Goal: Task Accomplishment & Management: Use online tool/utility

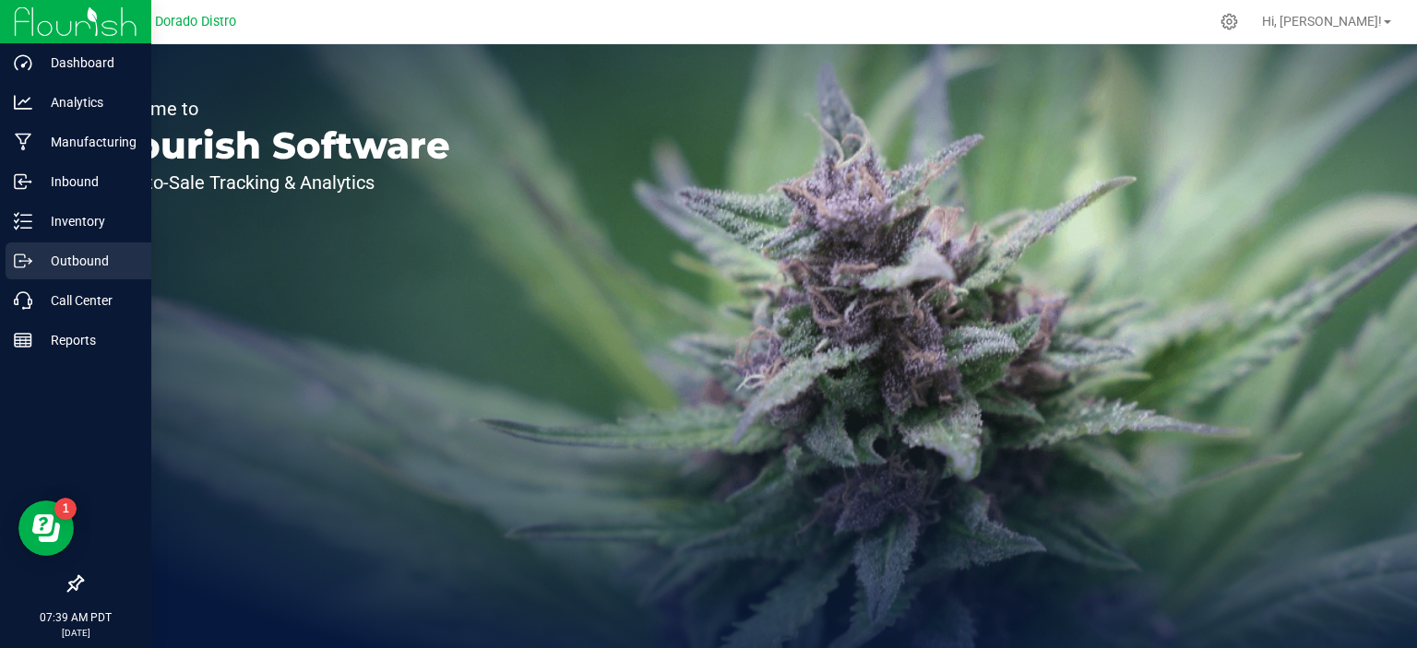
click at [29, 261] on line at bounding box center [26, 261] width 10 height 0
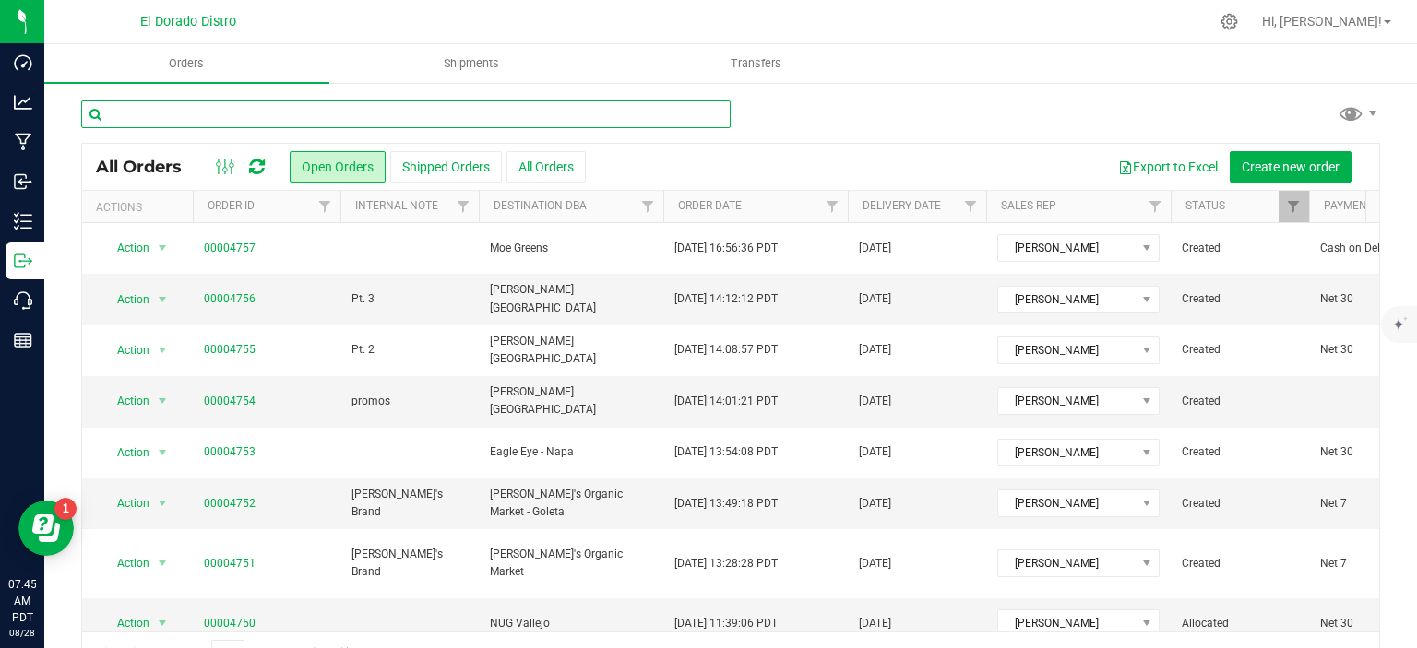
click at [303, 108] on input "text" at bounding box center [405, 115] width 649 height 28
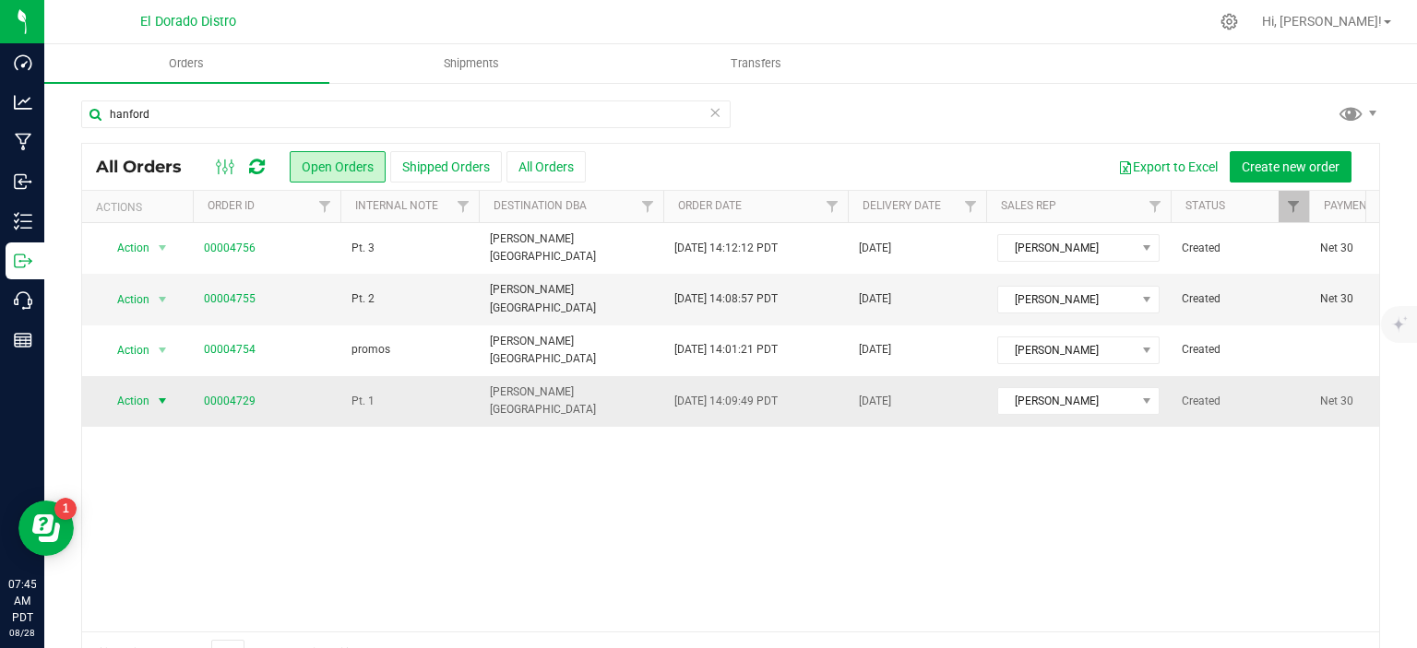
click at [167, 394] on span "select" at bounding box center [162, 401] width 15 height 15
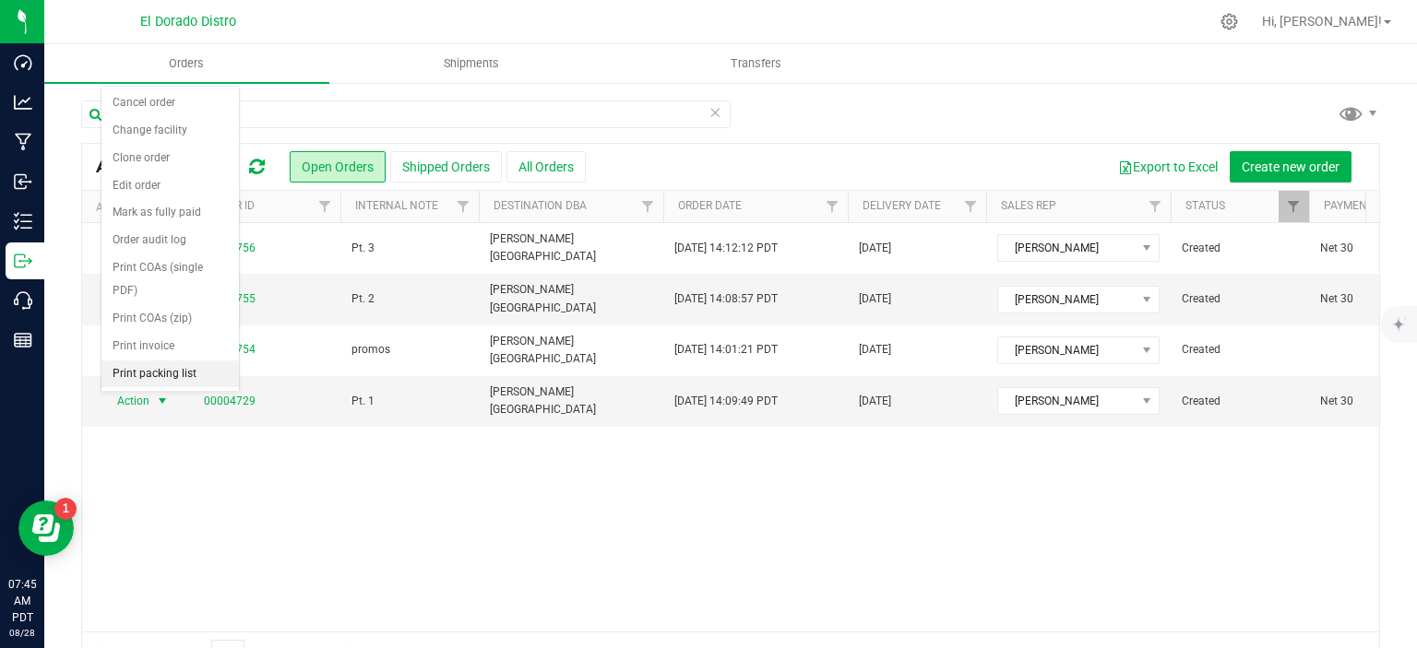
click at [170, 373] on li "Print packing list" at bounding box center [169, 375] width 137 height 28
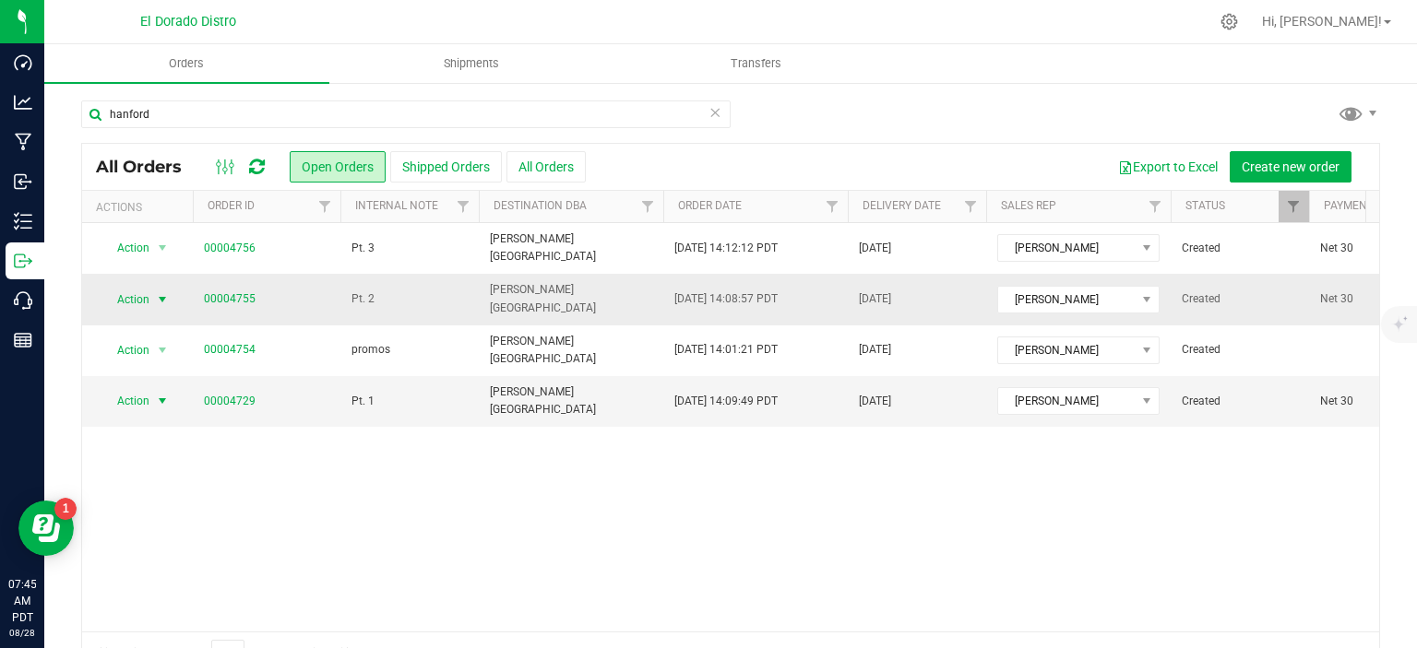
click at [166, 304] on span "select" at bounding box center [162, 299] width 15 height 15
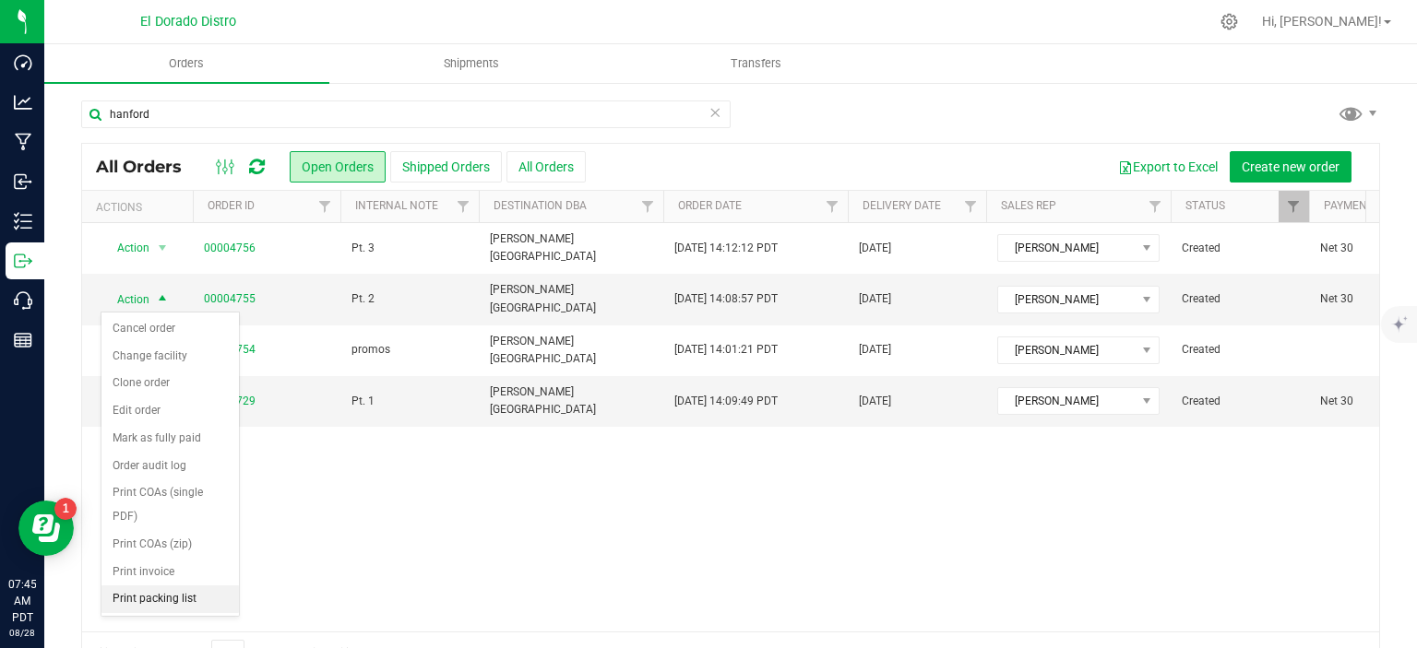
click at [160, 596] on li "Print packing list" at bounding box center [169, 600] width 137 height 28
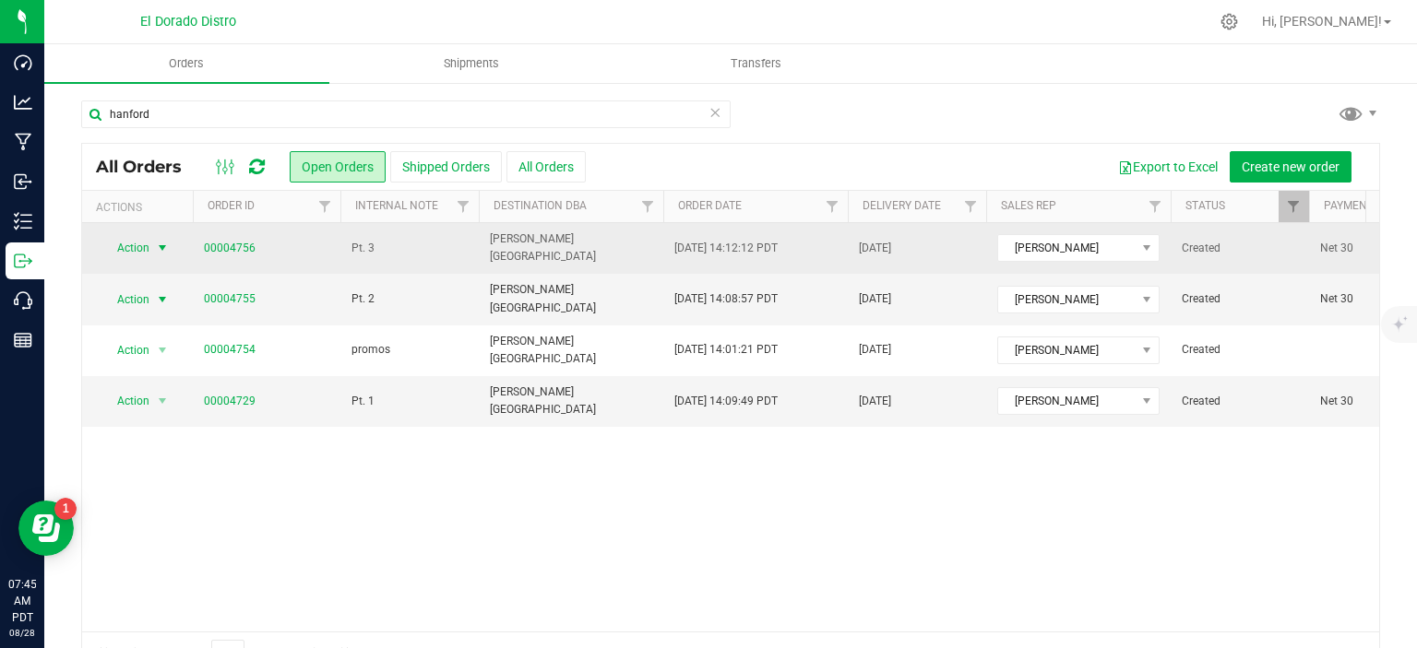
click at [165, 250] on span "select" at bounding box center [162, 248] width 15 height 15
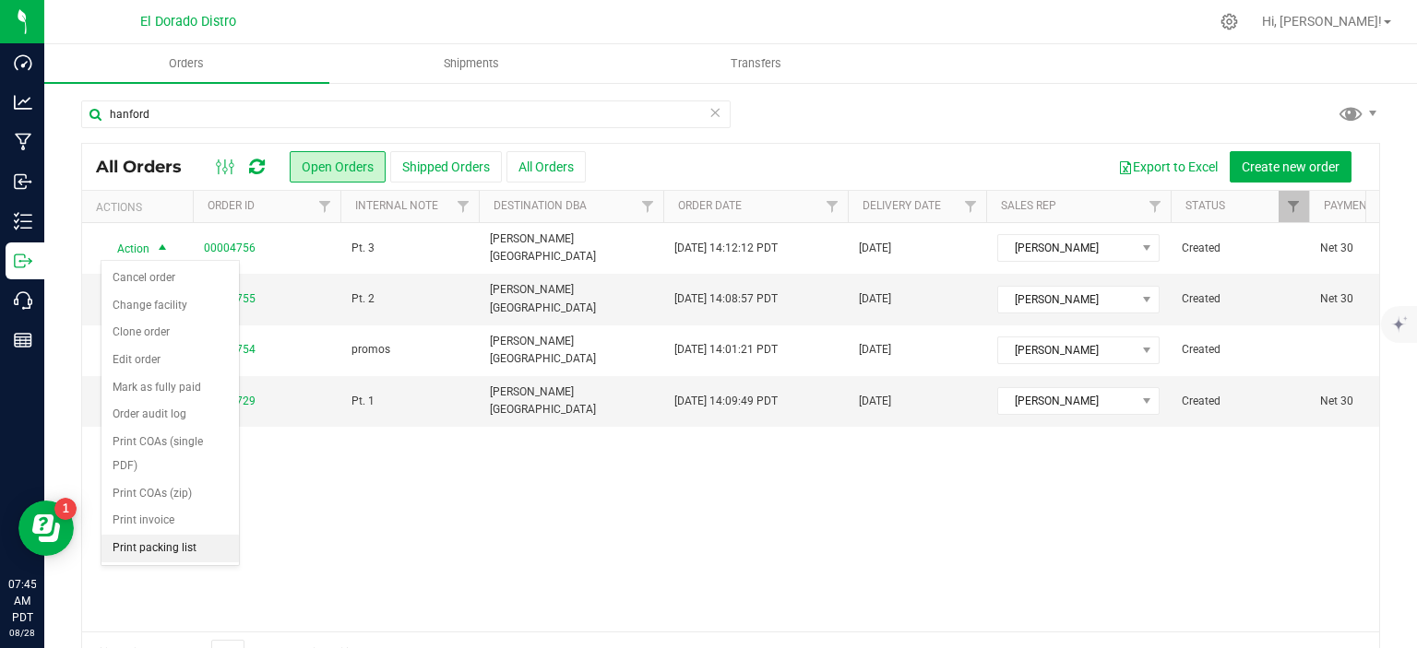
click at [169, 550] on li "Print packing list" at bounding box center [169, 549] width 137 height 28
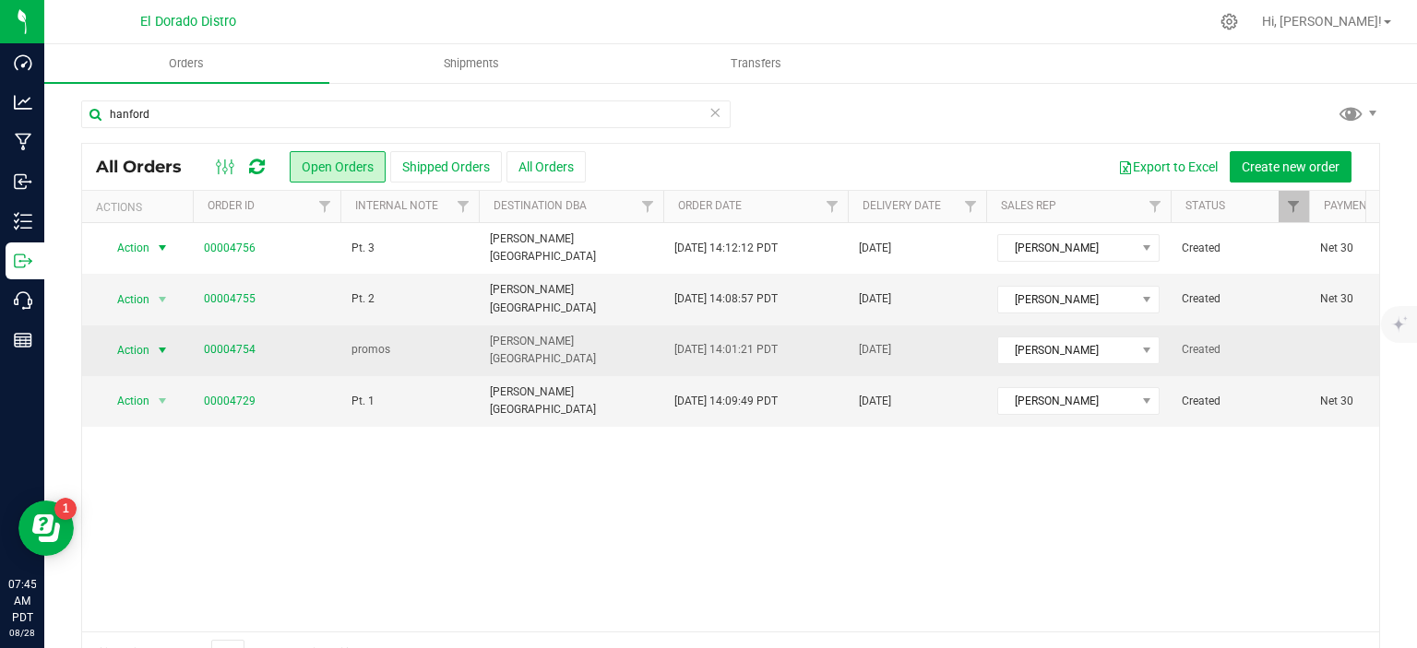
click at [160, 349] on span "select" at bounding box center [162, 350] width 15 height 15
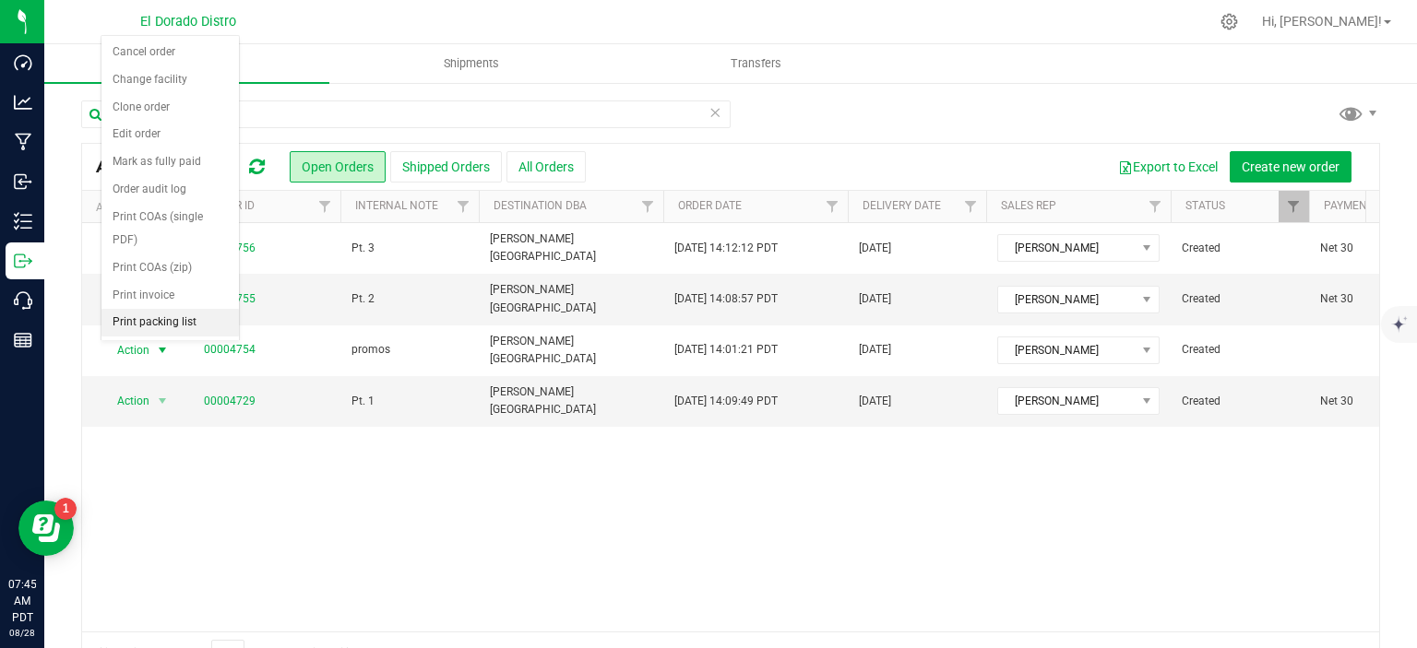
click at [159, 324] on li "Print packing list" at bounding box center [169, 323] width 137 height 28
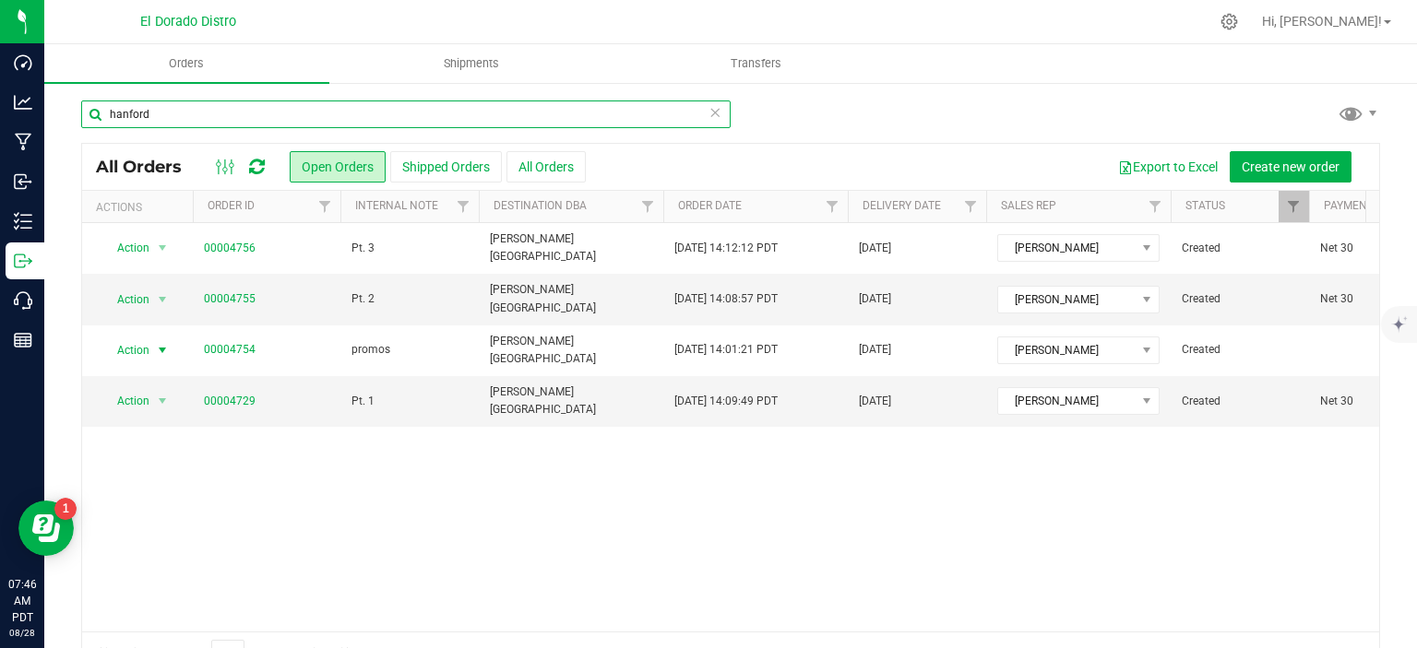
click at [399, 117] on input "hanford" at bounding box center [405, 115] width 649 height 28
type input "h"
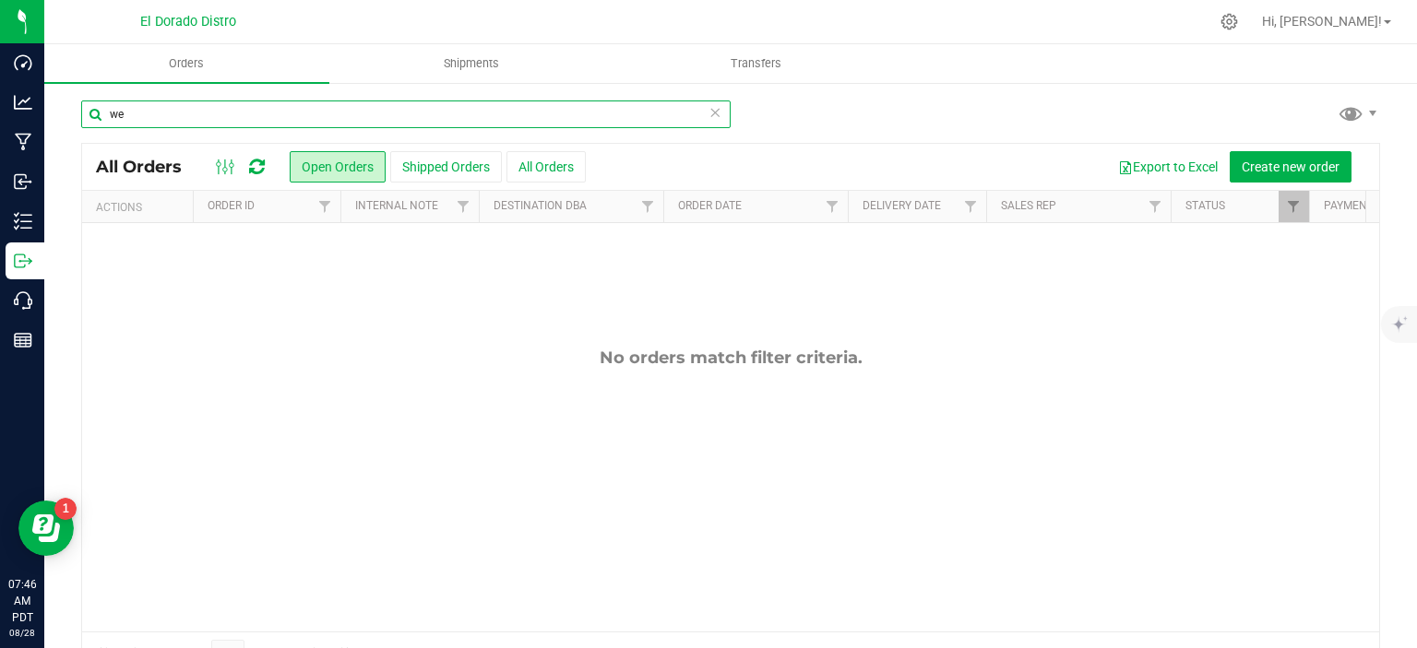
type input "w"
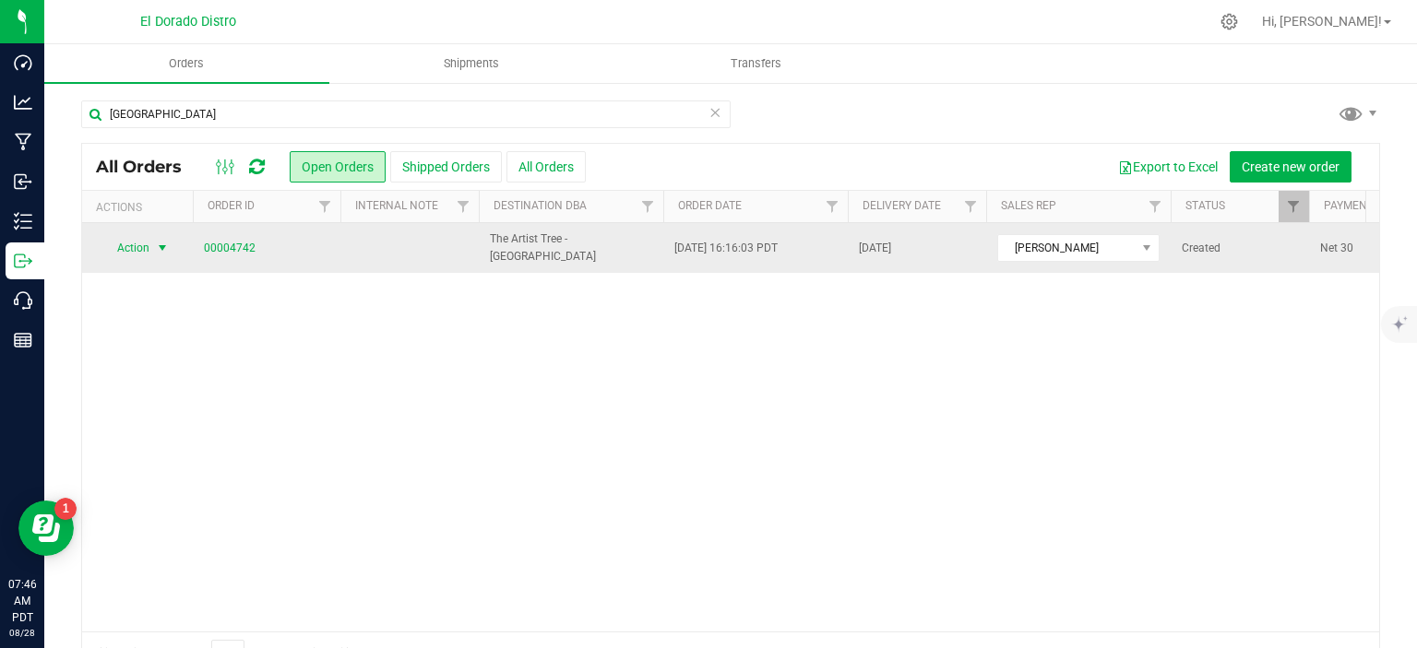
click at [172, 254] on span "select" at bounding box center [162, 248] width 23 height 26
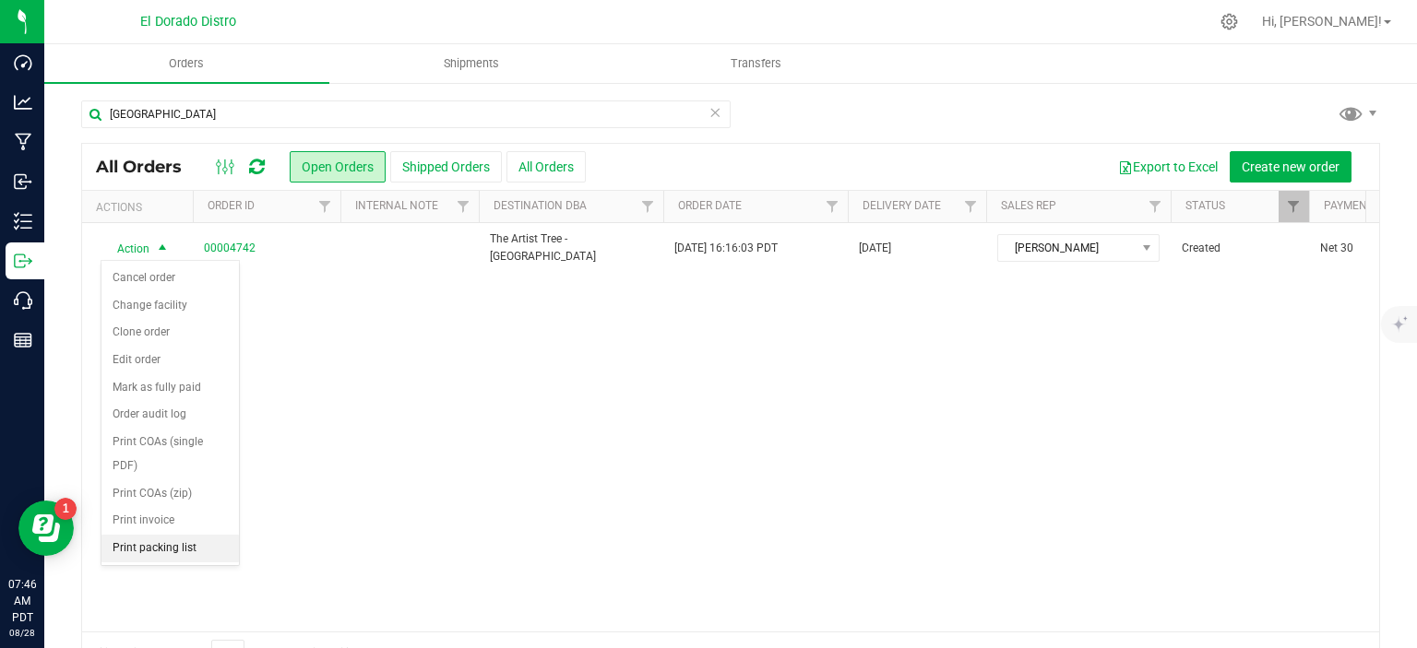
click at [141, 542] on li "Print packing list" at bounding box center [169, 549] width 137 height 28
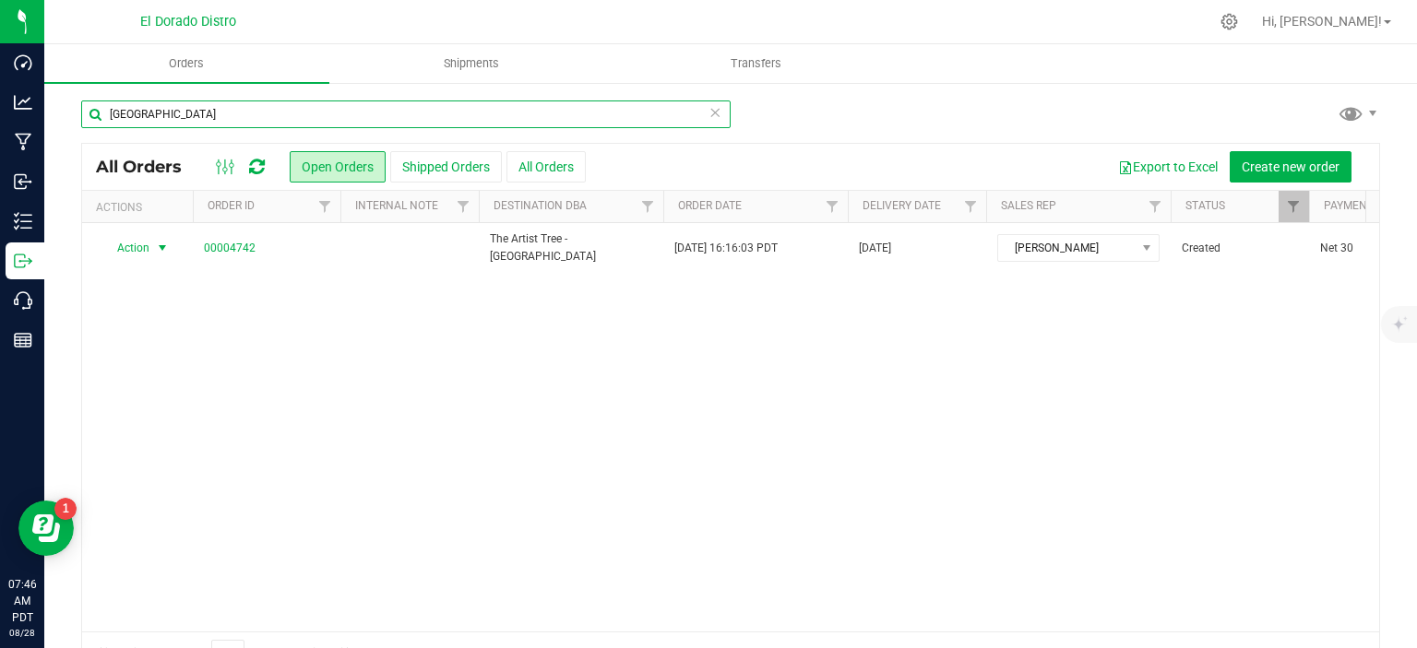
click at [243, 121] on input "[GEOGRAPHIC_DATA]" at bounding box center [405, 115] width 649 height 28
type input "h"
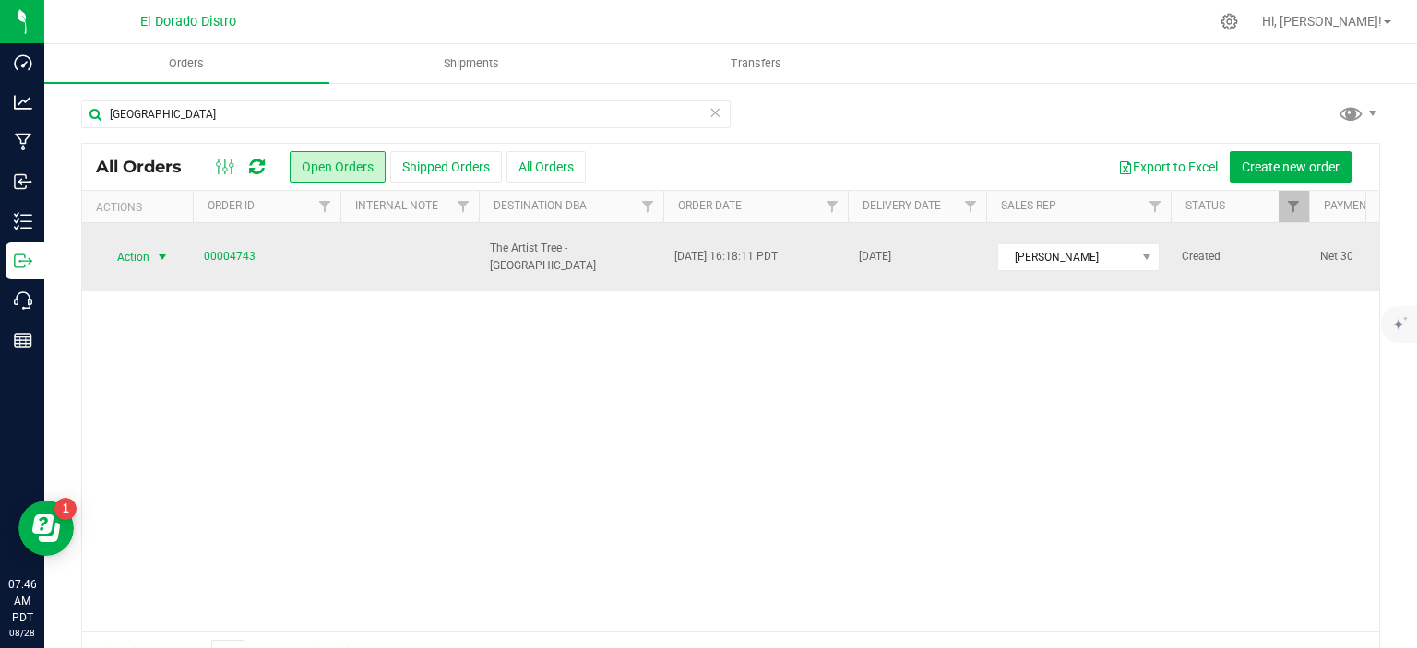
click at [155, 250] on span "select" at bounding box center [162, 257] width 15 height 15
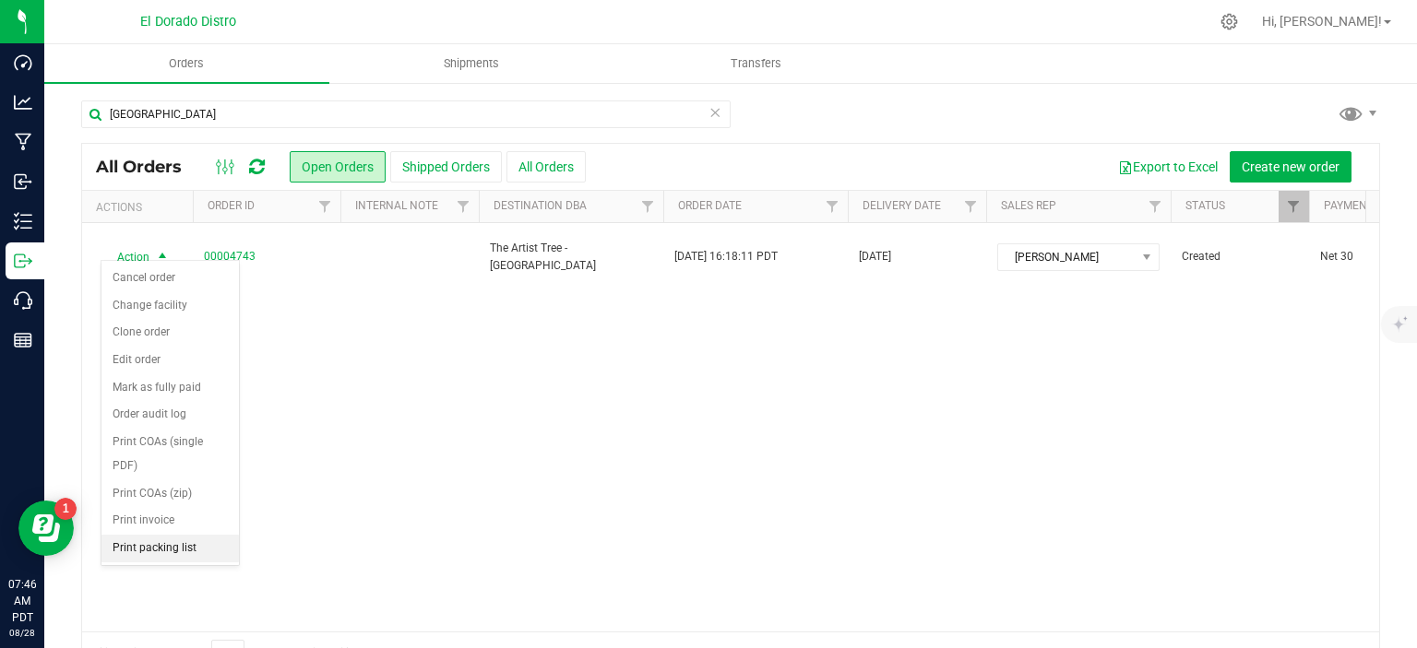
click at [169, 549] on li "Print packing list" at bounding box center [169, 549] width 137 height 28
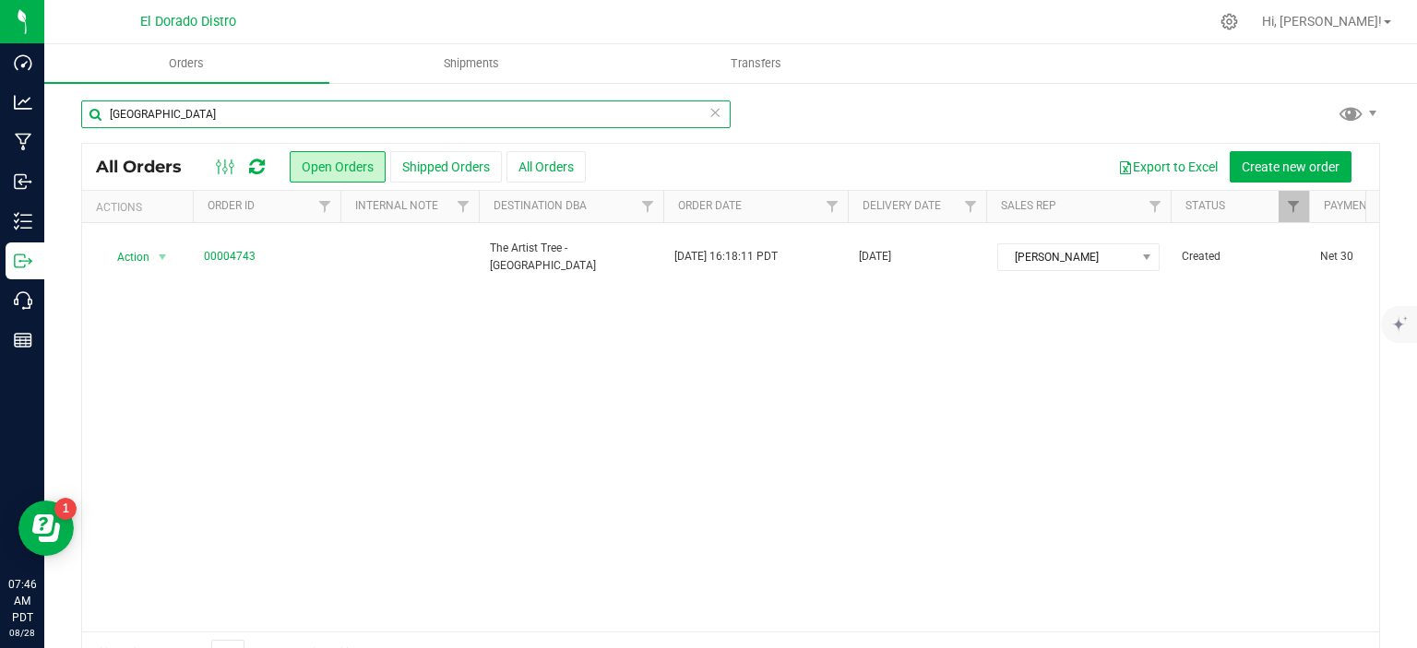
click at [267, 113] on input "[GEOGRAPHIC_DATA]" at bounding box center [405, 115] width 649 height 28
type input "k"
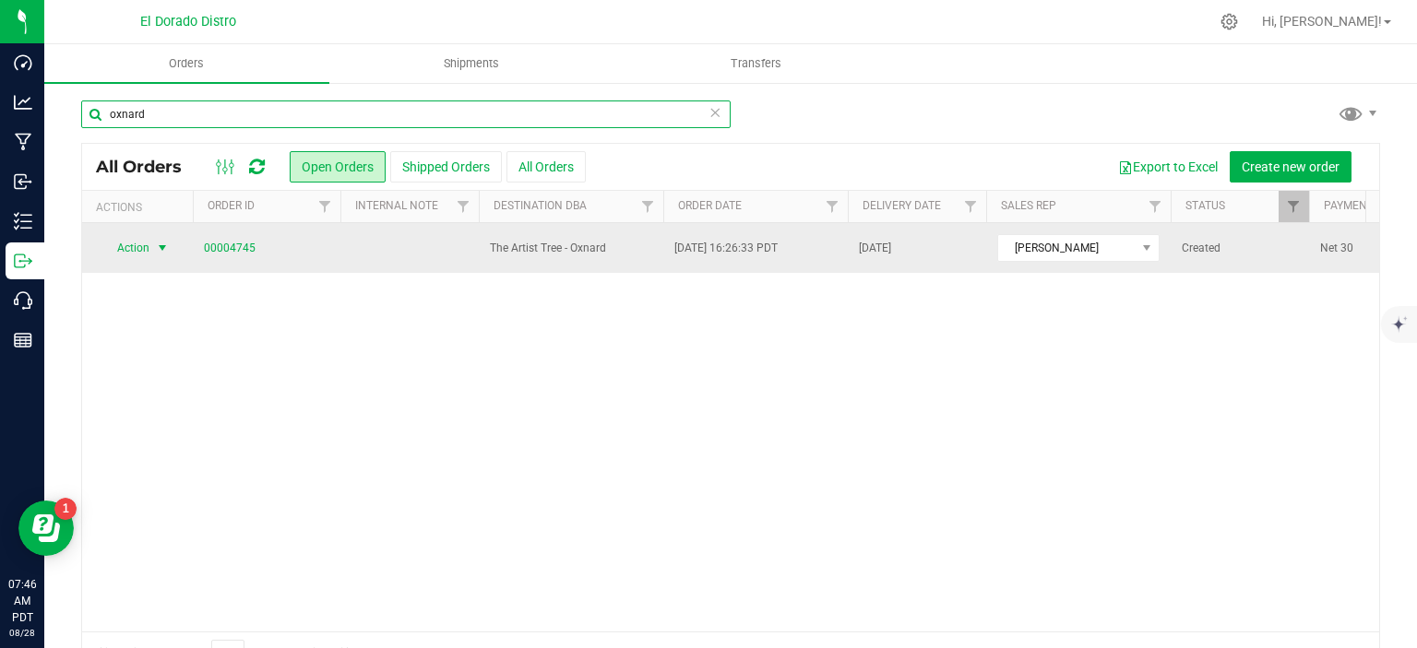
type input "oxnard"
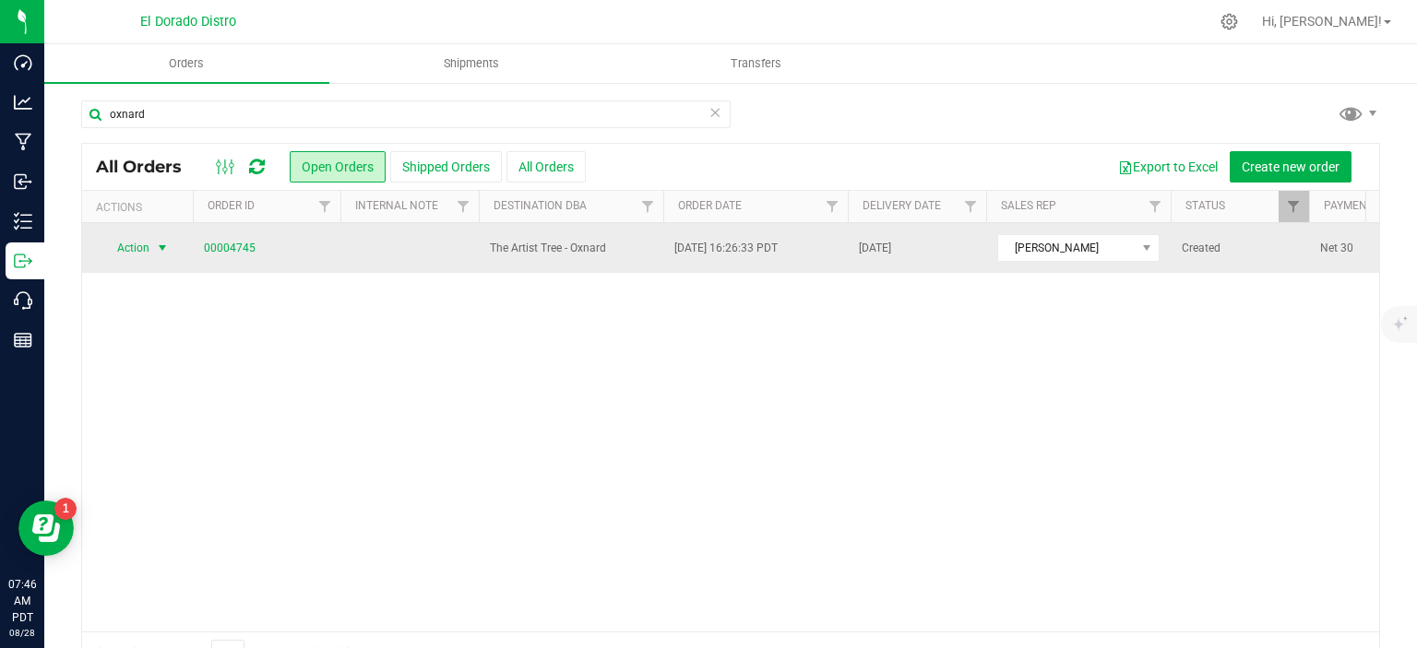
click at [169, 248] on span "select" at bounding box center [162, 248] width 15 height 15
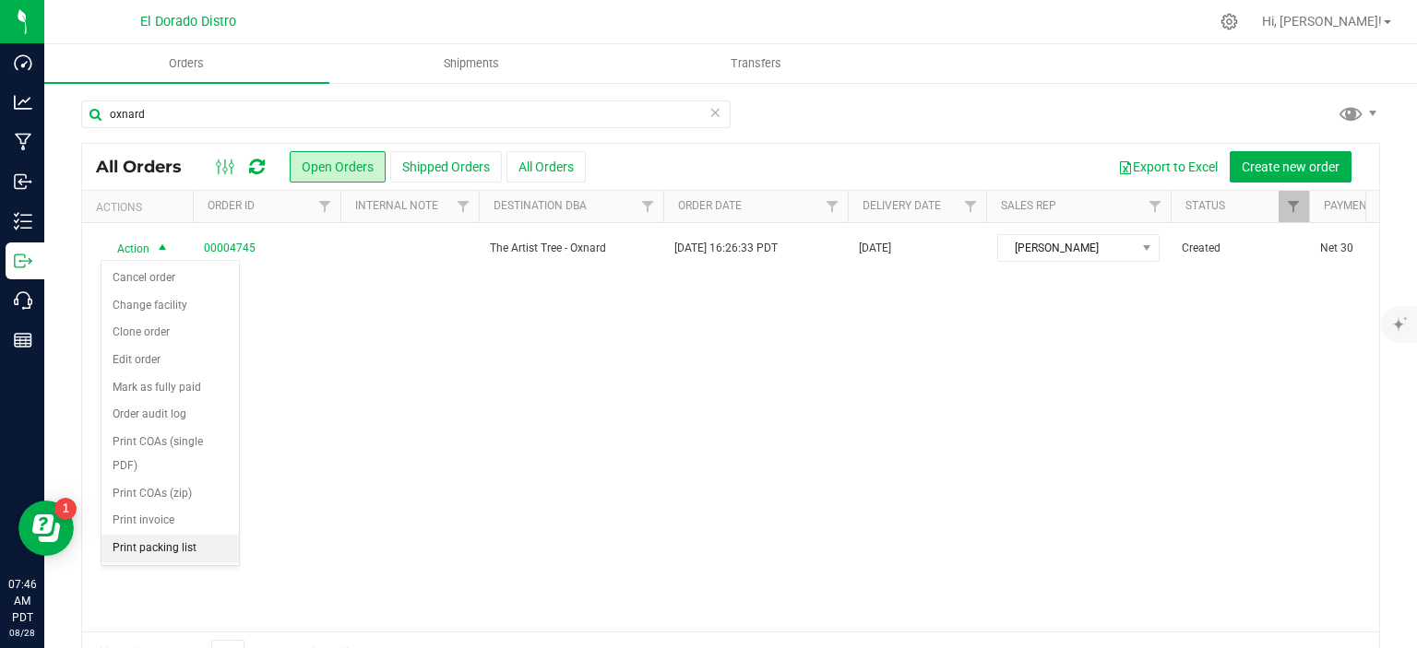
click at [160, 552] on li "Print packing list" at bounding box center [169, 549] width 137 height 28
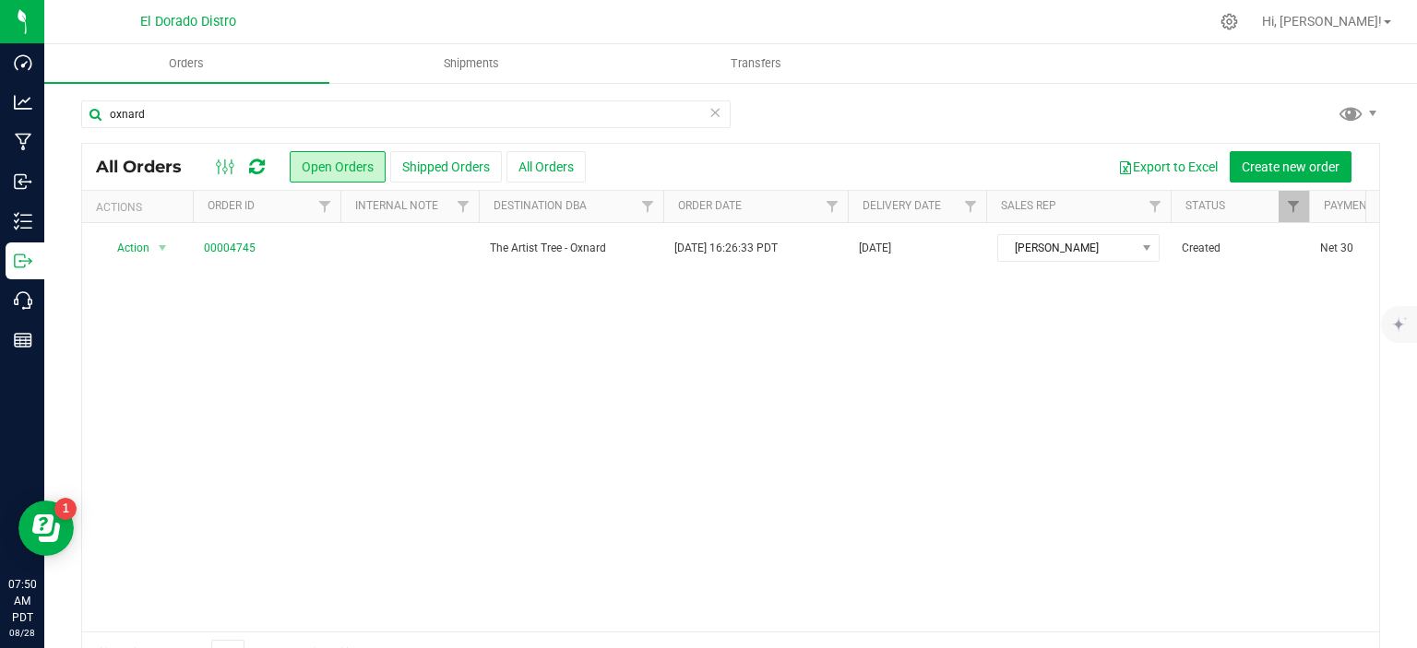
click at [709, 113] on icon at bounding box center [714, 112] width 13 height 22
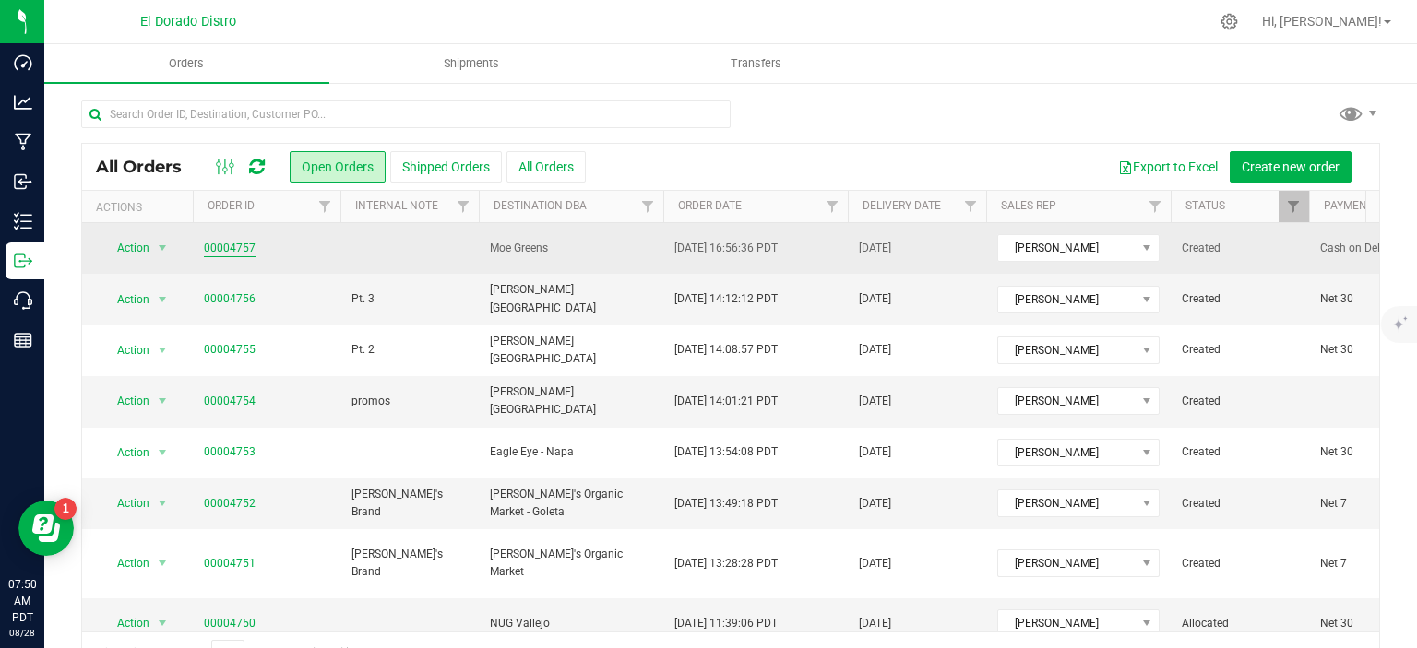
click at [234, 247] on link "00004757" at bounding box center [230, 249] width 52 height 18
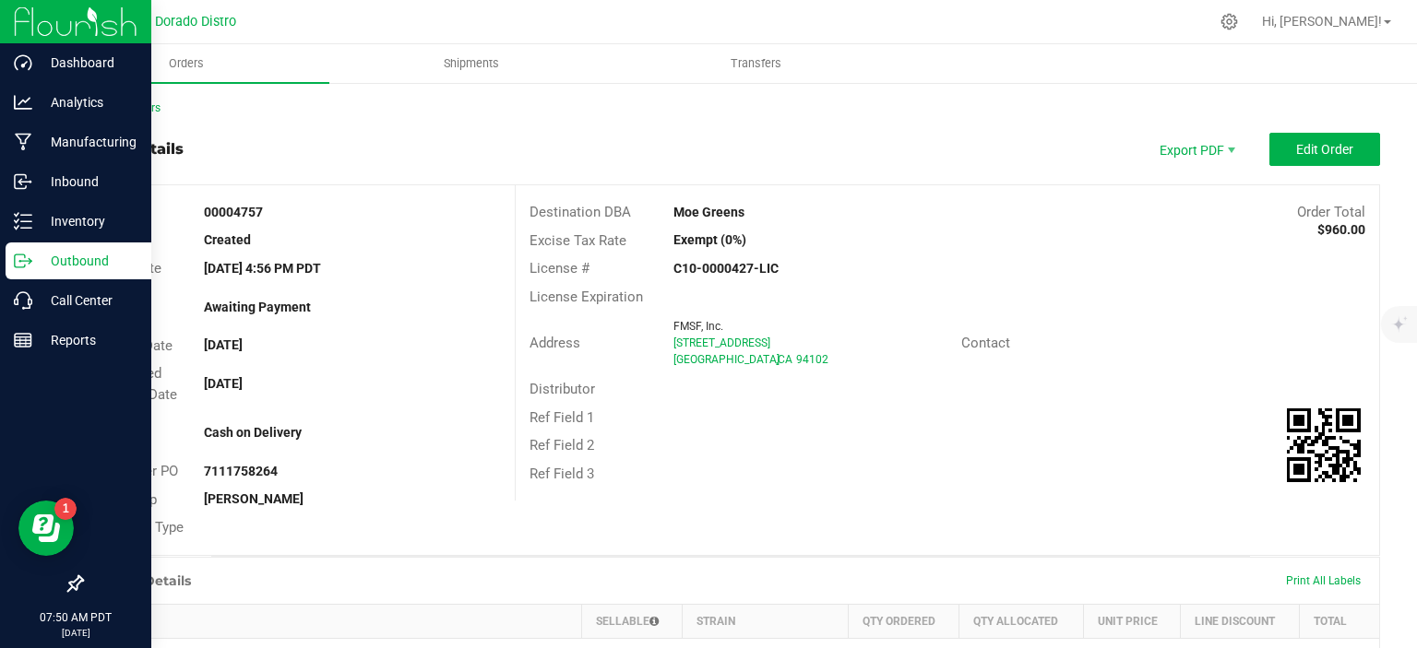
click at [42, 265] on p "Outbound" at bounding box center [87, 261] width 111 height 22
